Goal: Task Accomplishment & Management: Manage account settings

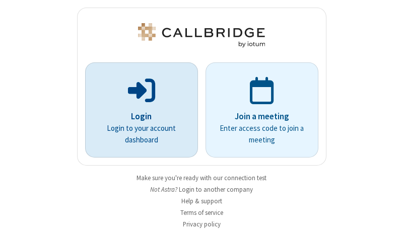
click at [138, 116] on p "Login" at bounding box center [141, 116] width 85 height 13
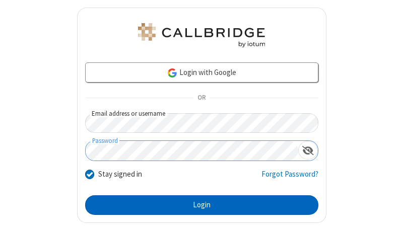
click at [198, 205] on button "Login" at bounding box center [201, 206] width 233 height 20
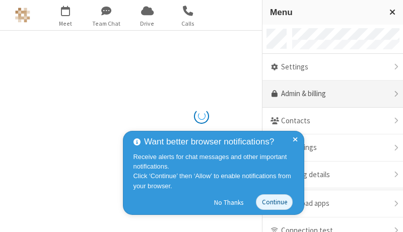
click at [329, 94] on link "Admin & billing" at bounding box center [333, 94] width 141 height 27
